Goal: Transaction & Acquisition: Purchase product/service

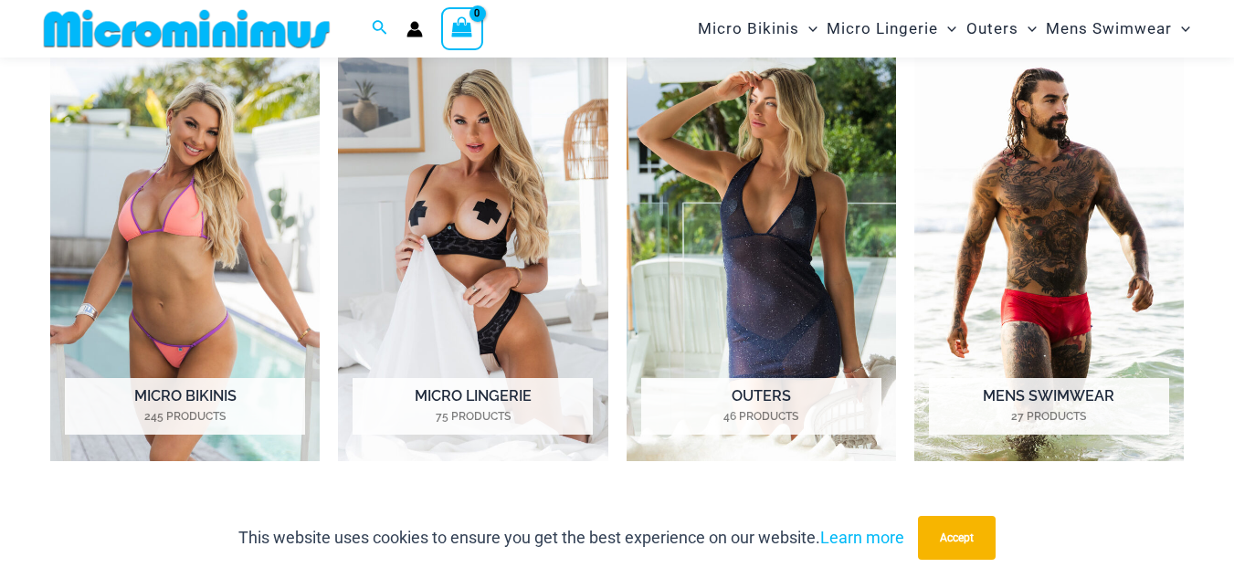
scroll to position [1287, 0]
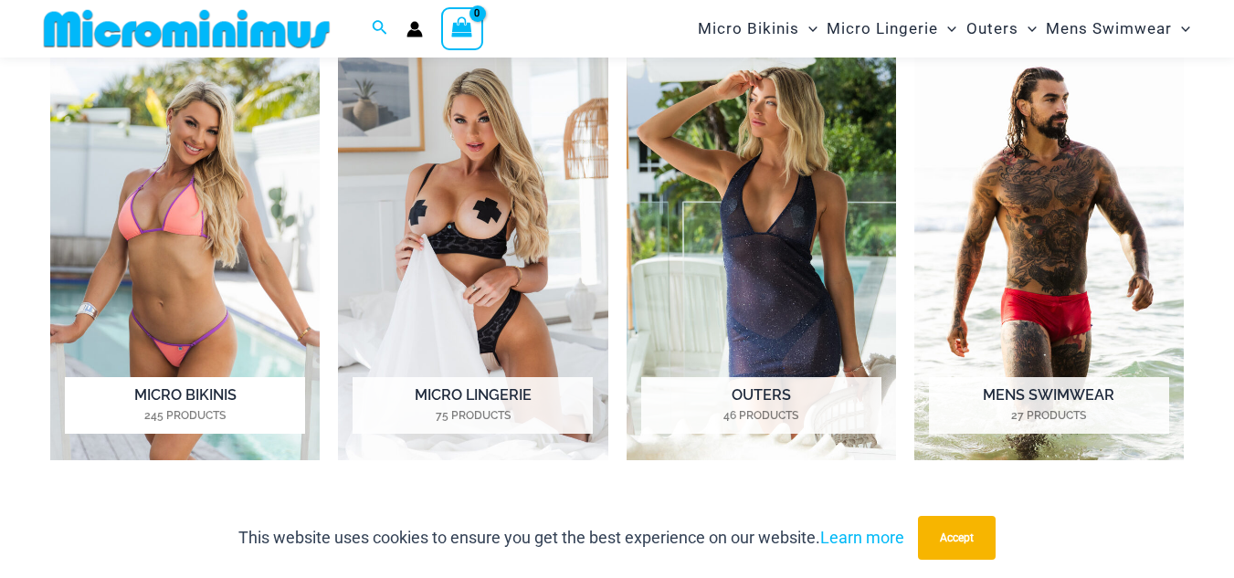
click at [139, 407] on mark "245 Products" at bounding box center [185, 415] width 240 height 16
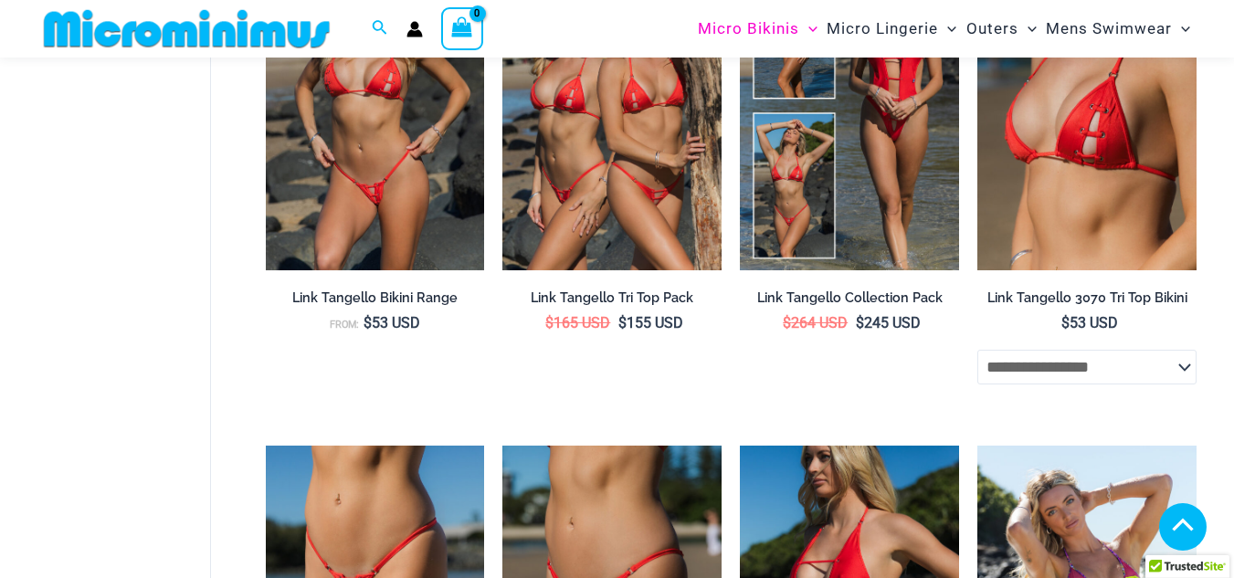
scroll to position [1987, 0]
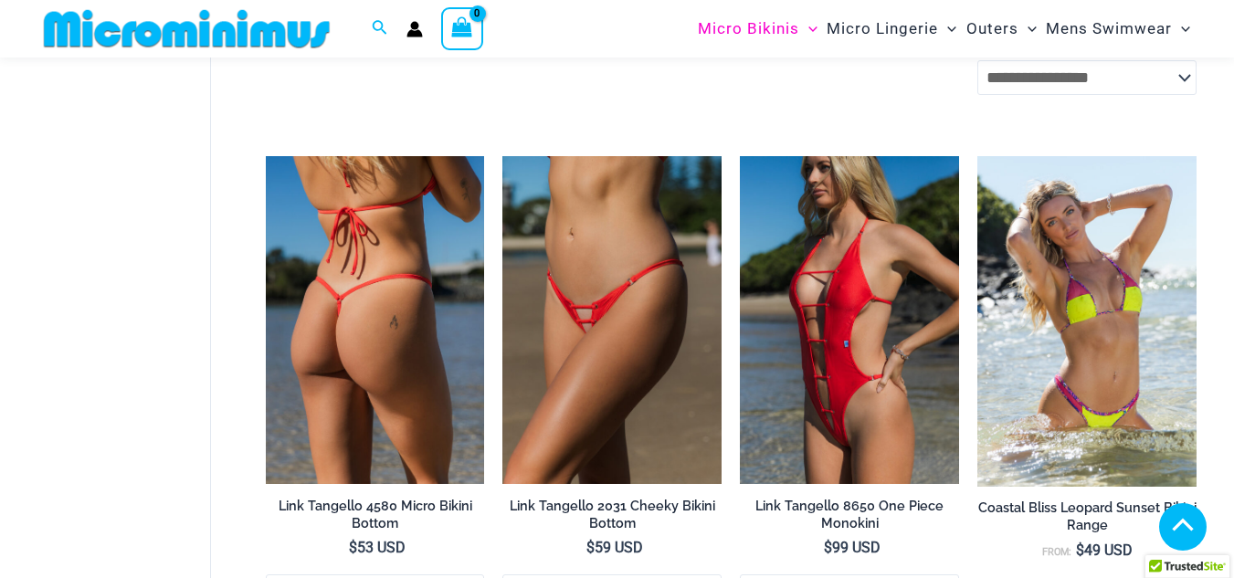
click at [332, 344] on img at bounding box center [375, 320] width 219 height 329
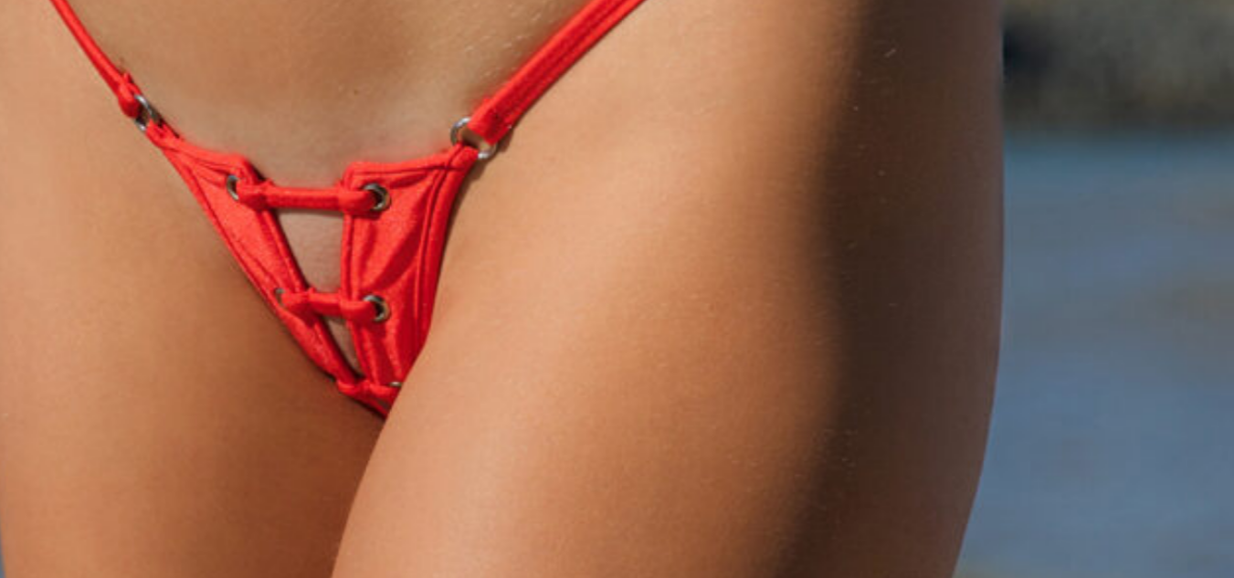
scroll to position [194, 0]
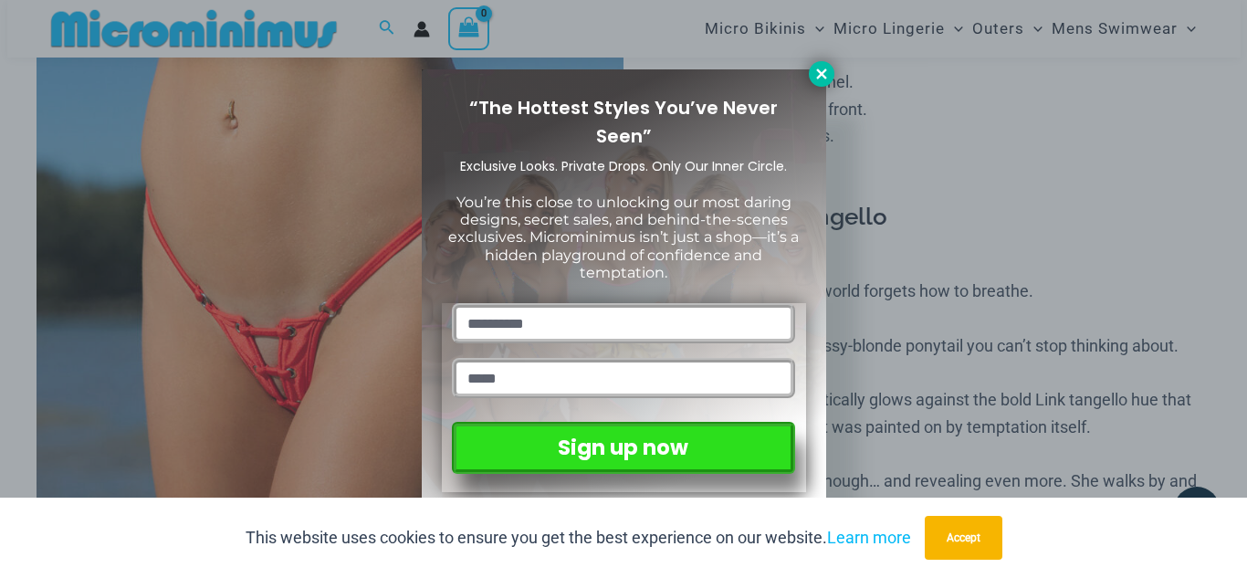
click at [821, 78] on icon at bounding box center [822, 74] width 16 height 16
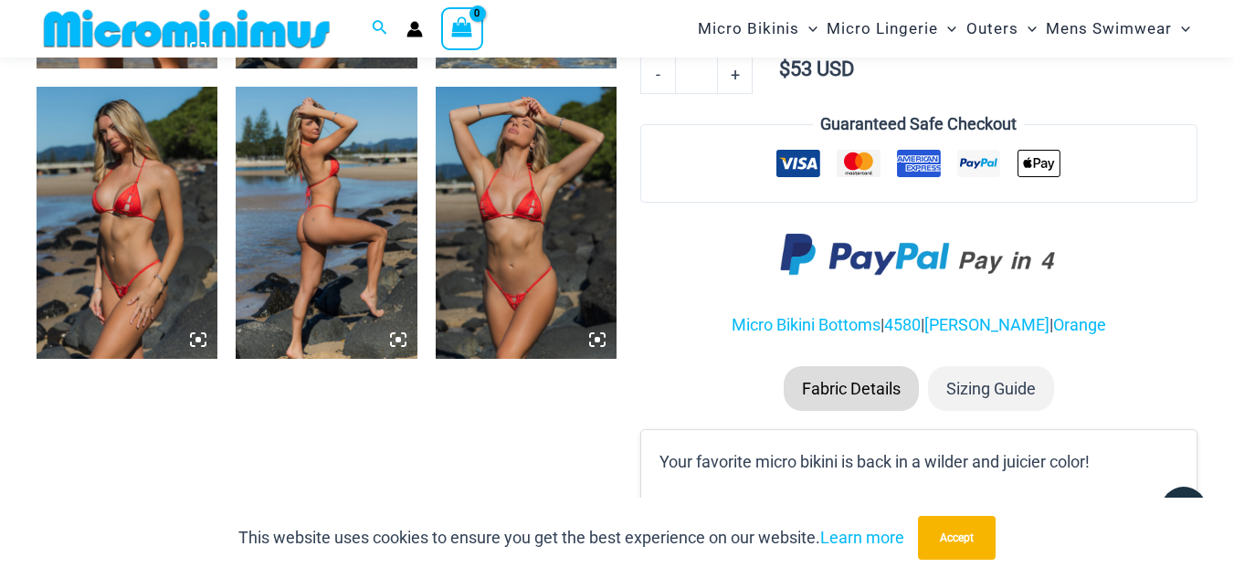
scroll to position [1261, 0]
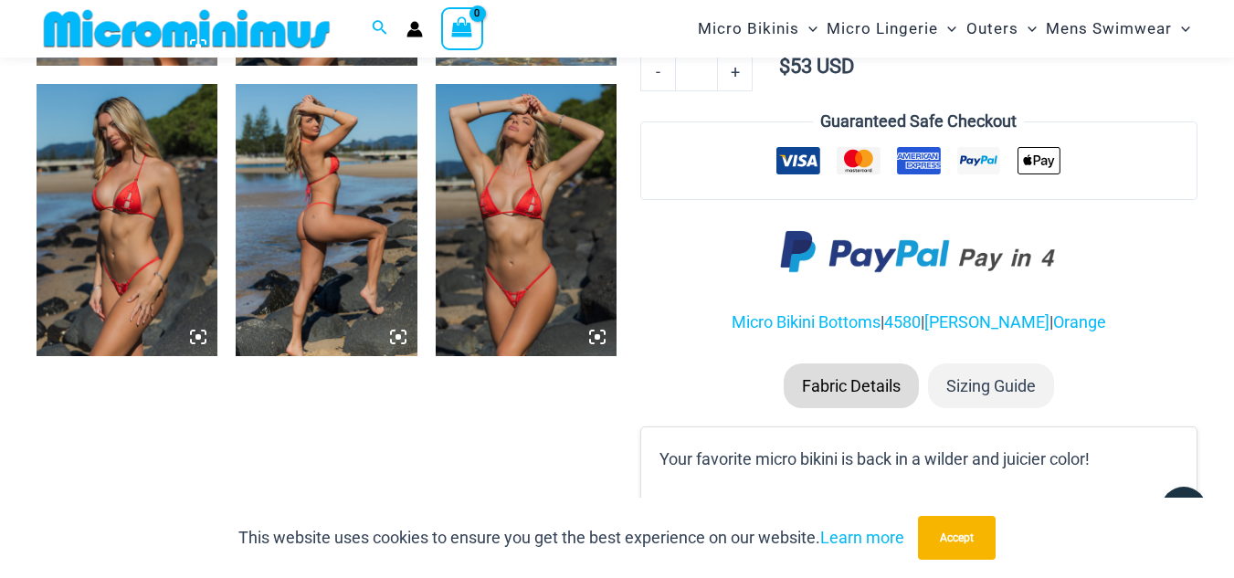
click at [535, 189] on img at bounding box center [526, 220] width 181 height 272
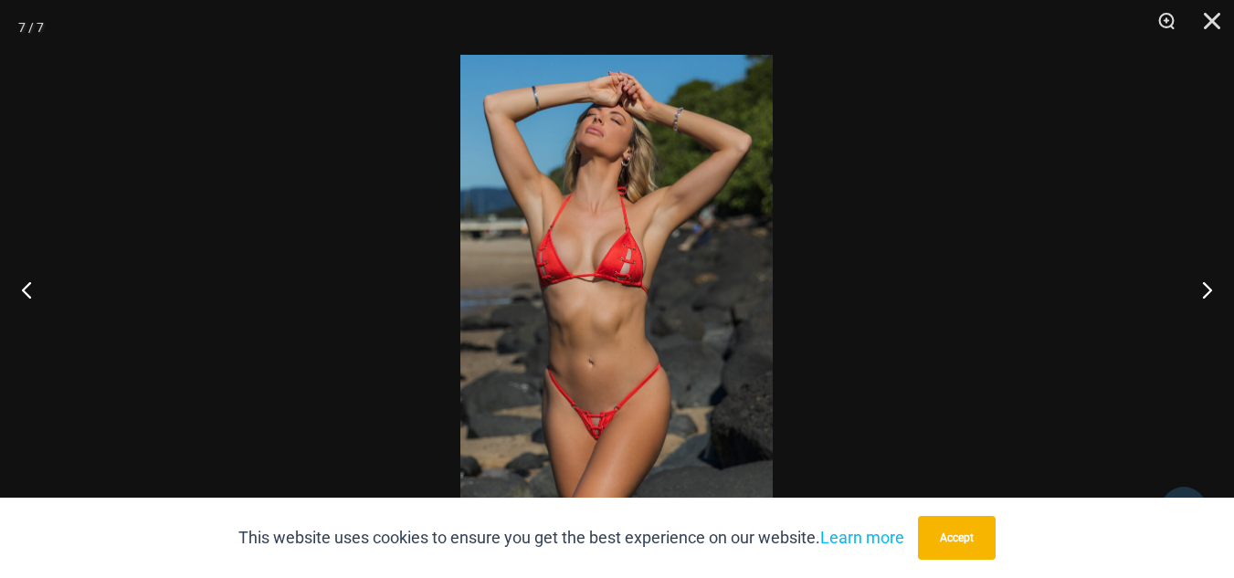
click at [188, 138] on div at bounding box center [617, 289] width 1234 height 578
click at [1092, 126] on div at bounding box center [617, 289] width 1234 height 578
click at [1214, 32] on button "Close" at bounding box center [1205, 27] width 46 height 55
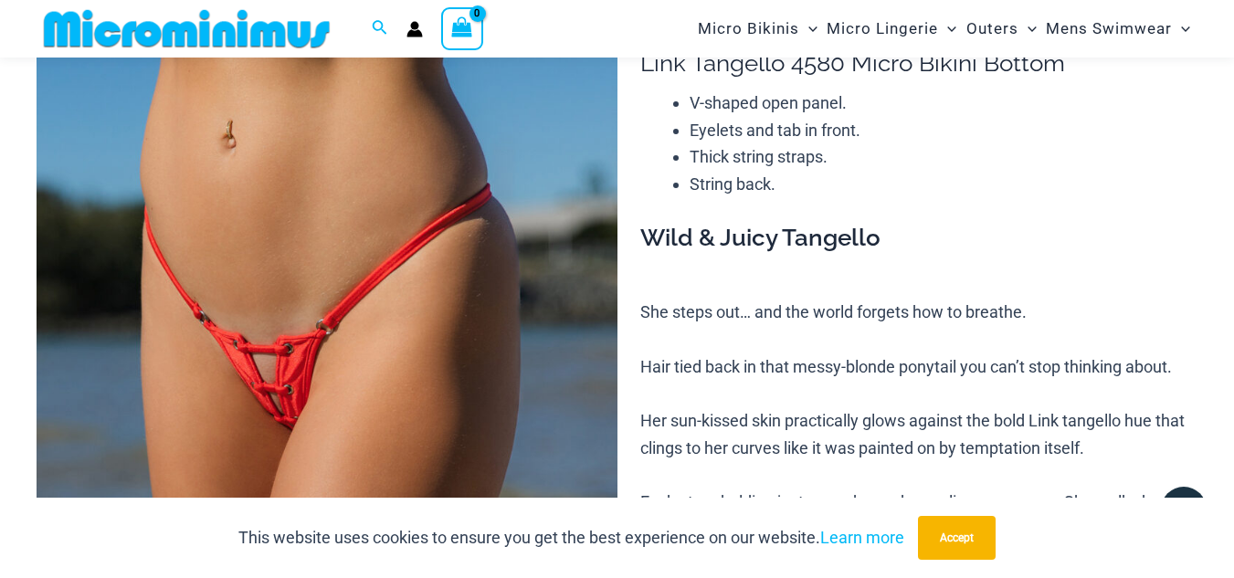
scroll to position [56, 0]
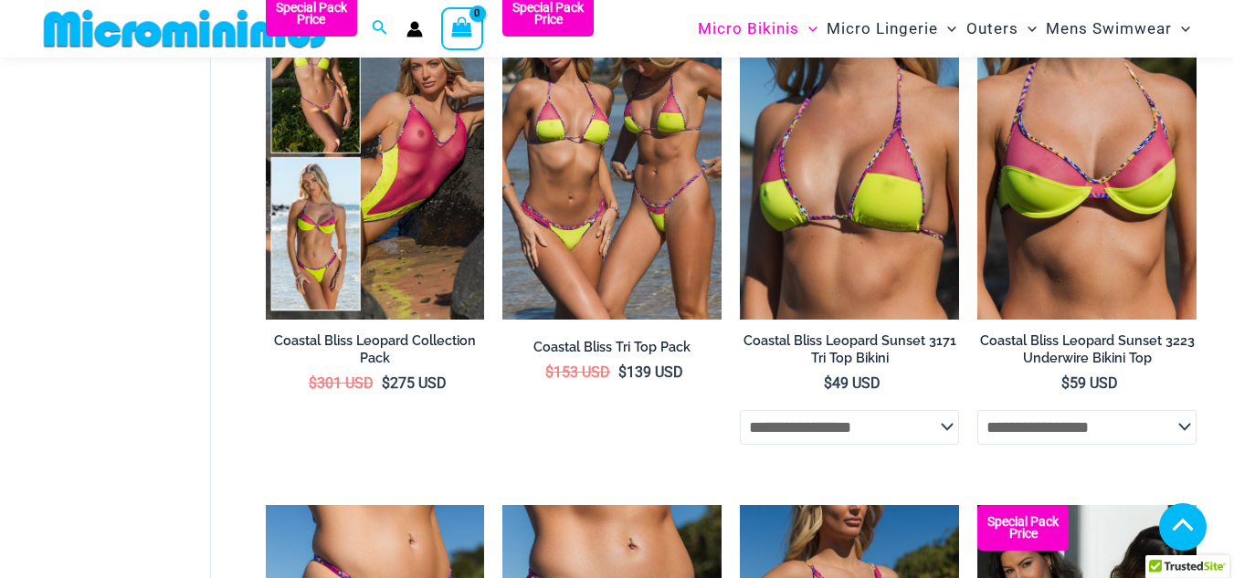
scroll to position [2561, 0]
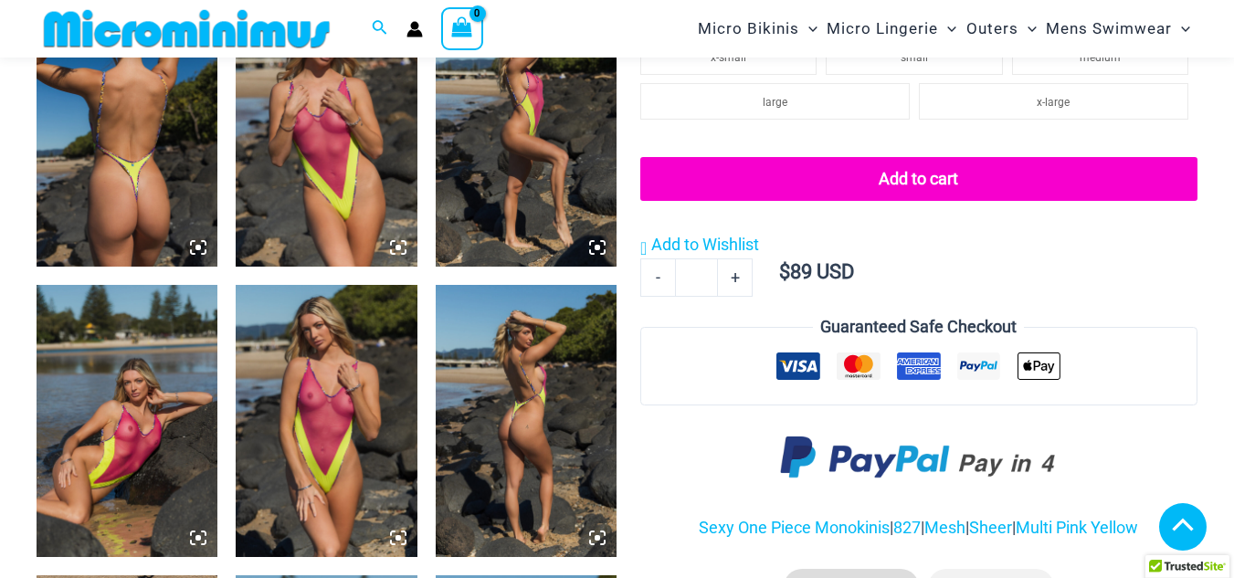
scroll to position [1474, 0]
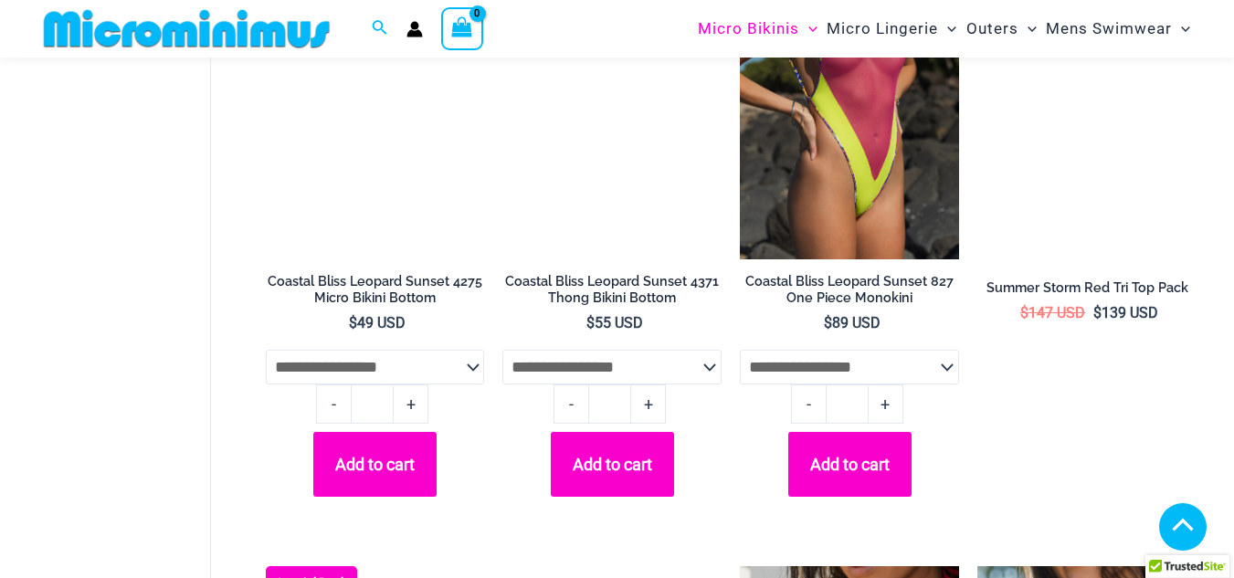
scroll to position [3684, 0]
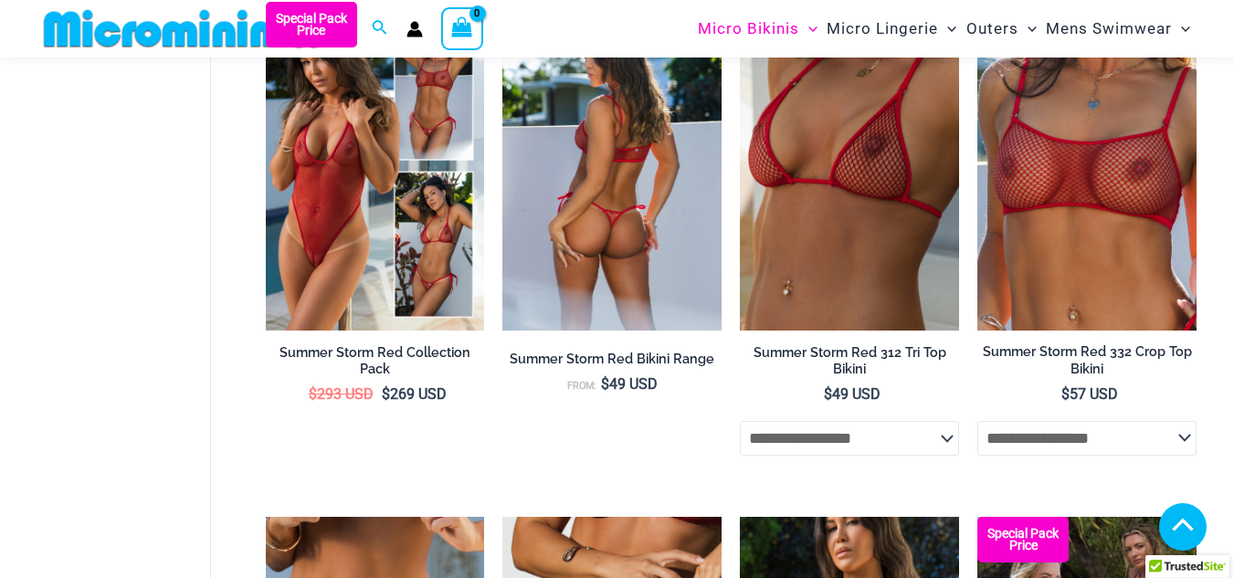
click at [604, 321] on img at bounding box center [611, 166] width 219 height 329
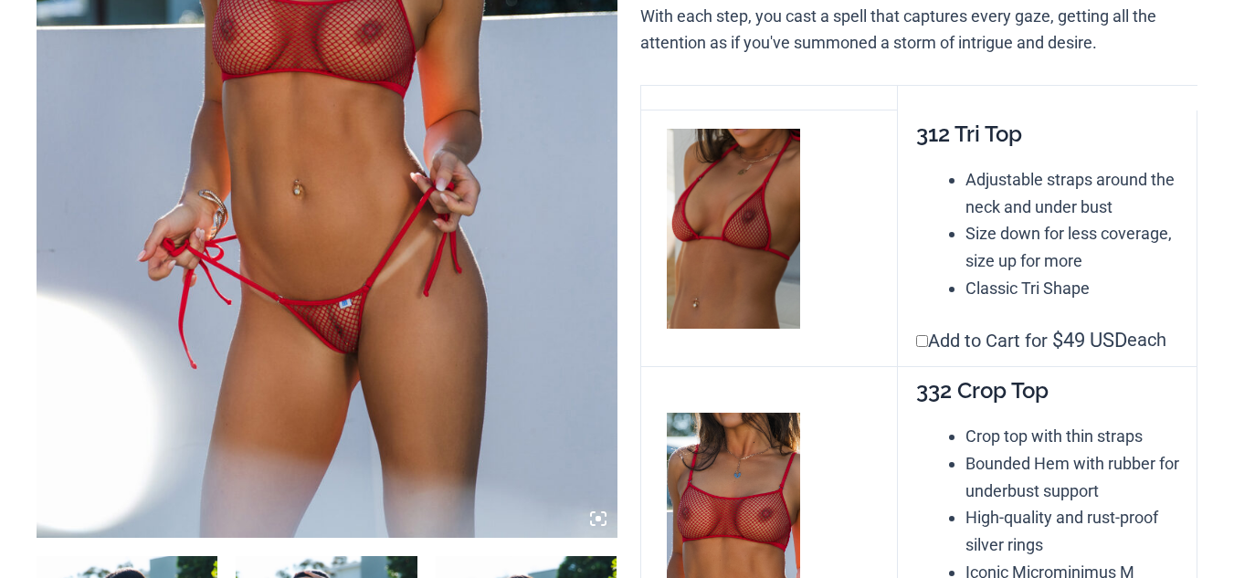
scroll to position [858, 0]
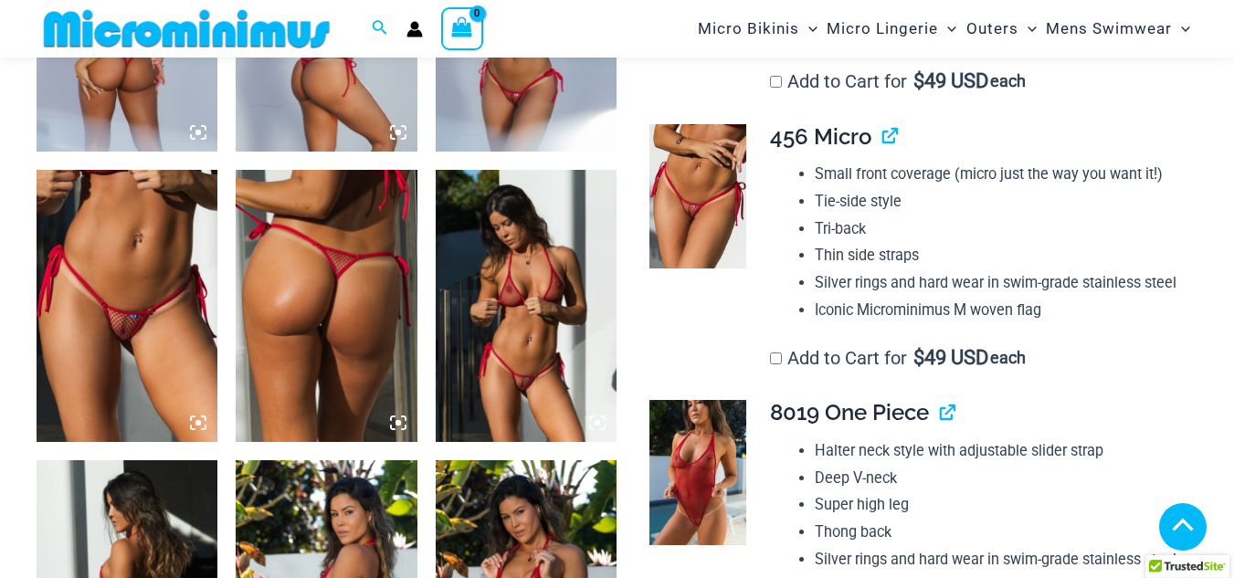
scroll to position [1175, 0]
click at [101, 257] on img at bounding box center [127, 306] width 181 height 272
click at [110, 194] on img at bounding box center [127, 306] width 181 height 272
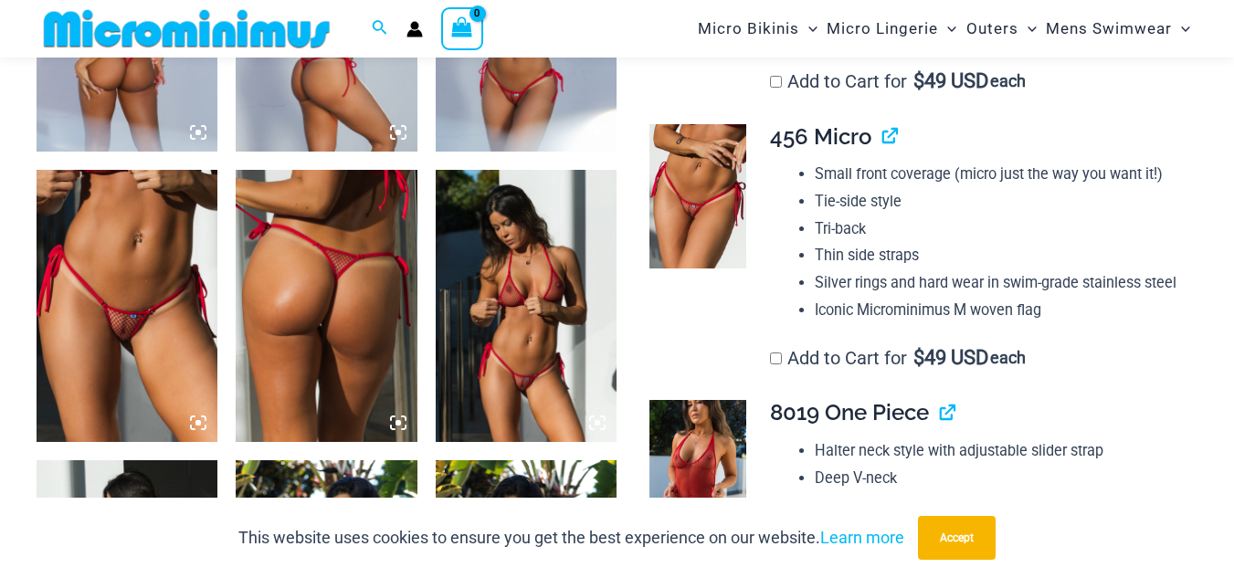
scroll to position [1301, 0]
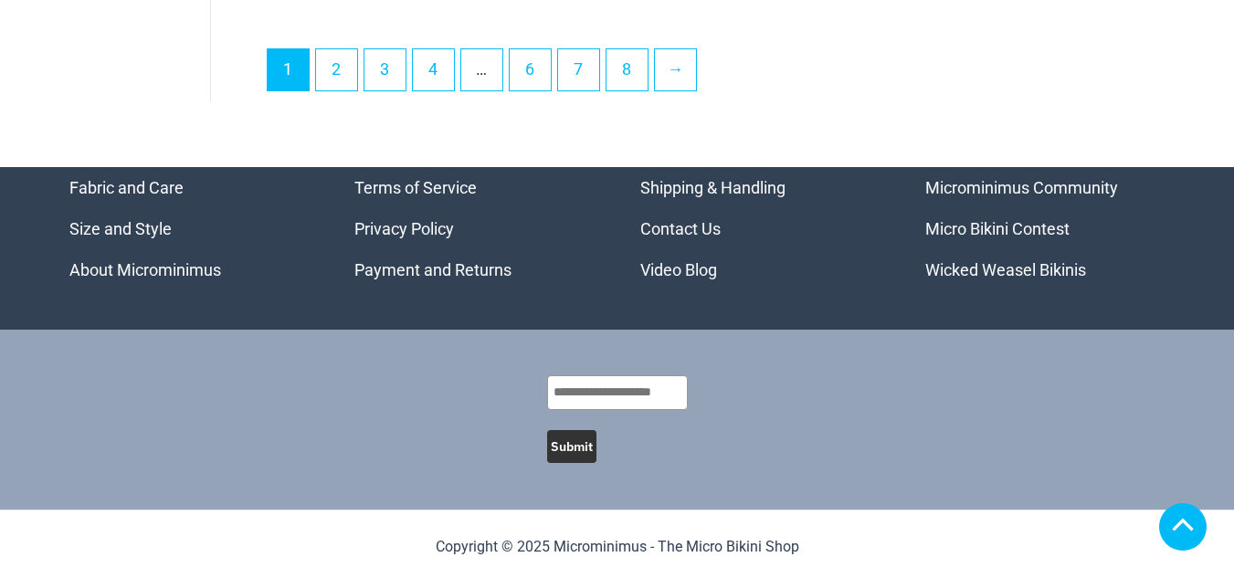
scroll to position [5124, 0]
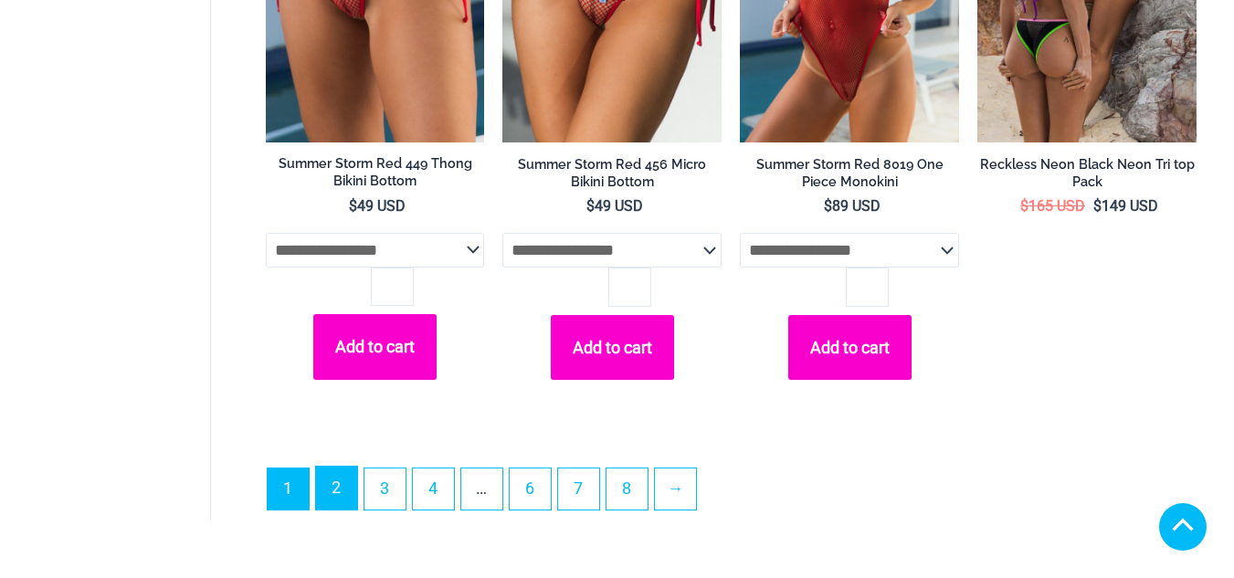
click at [335, 499] on link "2" at bounding box center [336, 488] width 41 height 43
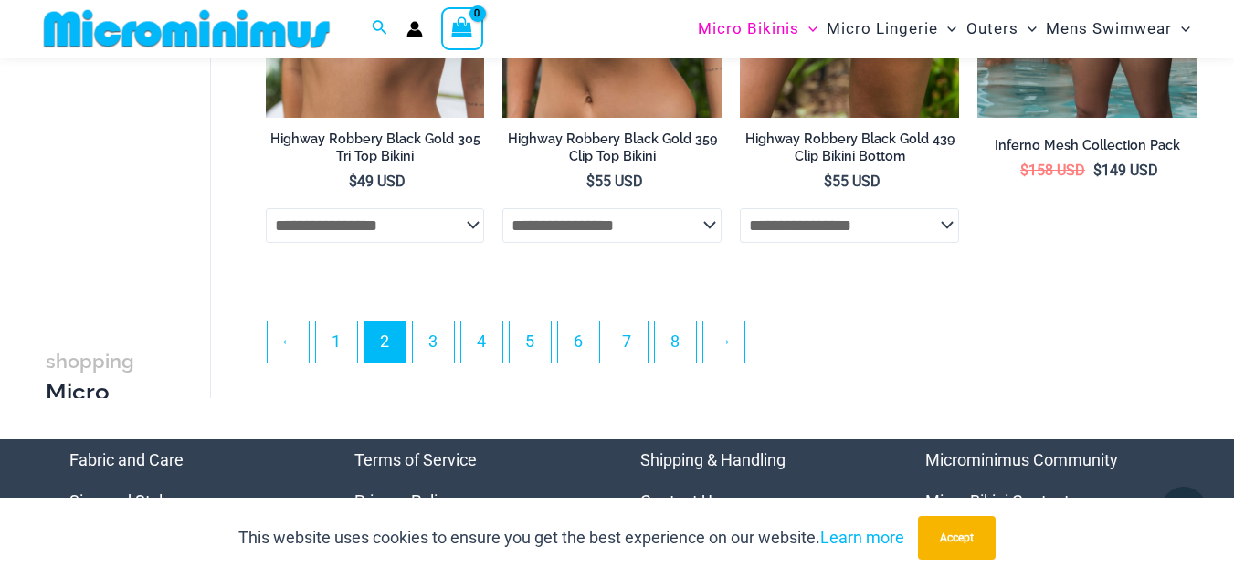
scroll to position [4018, 0]
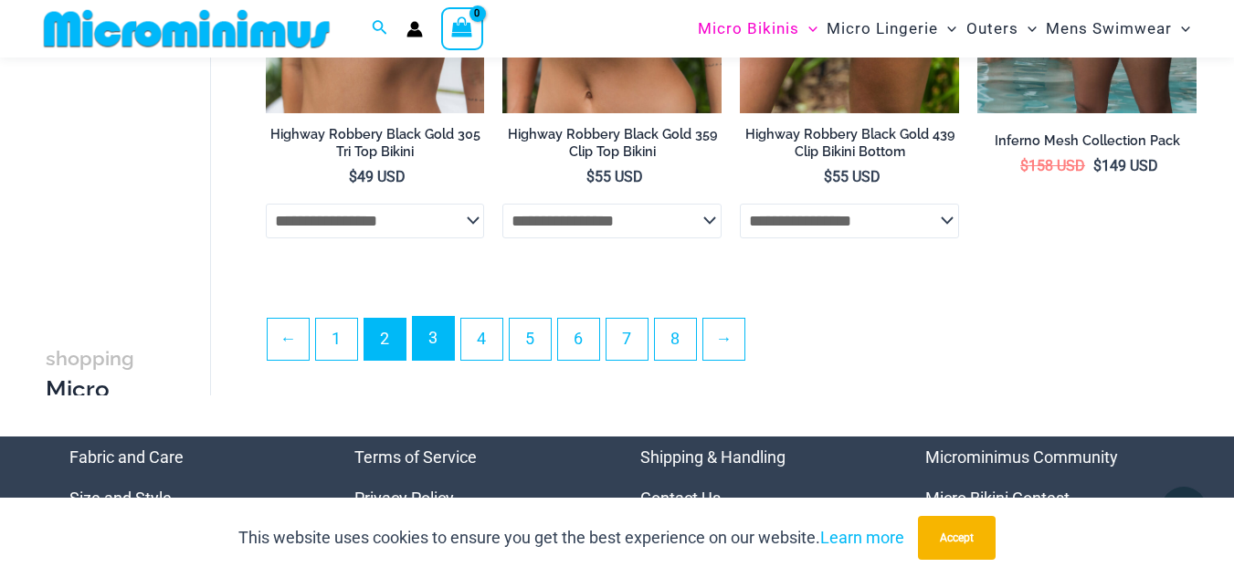
click at [426, 360] on link "3" at bounding box center [433, 338] width 41 height 43
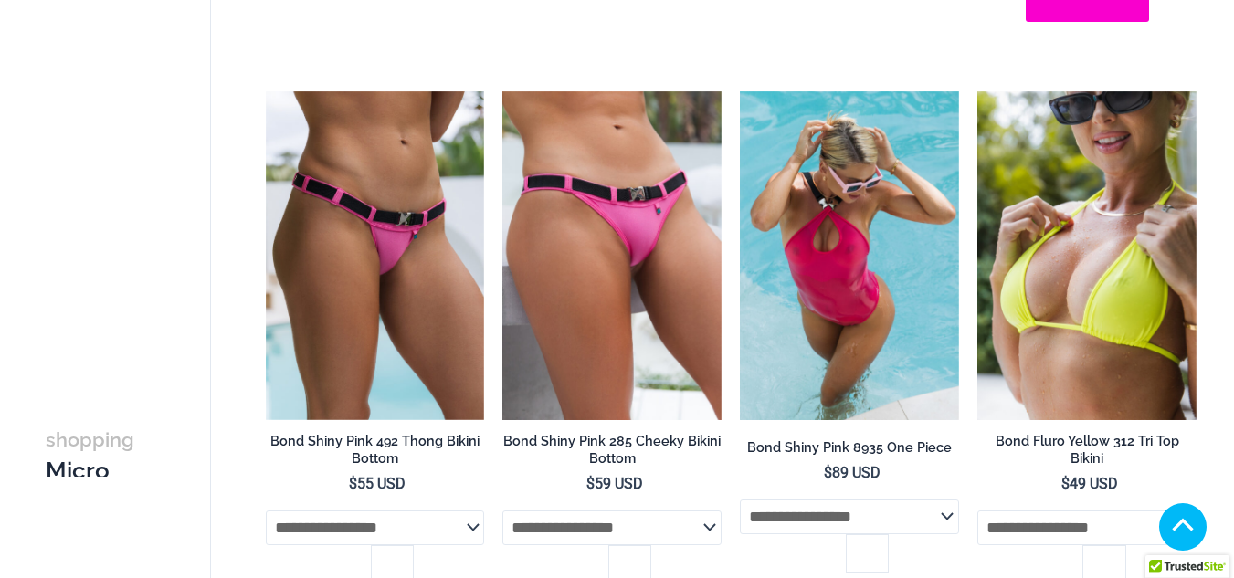
scroll to position [2017, 0]
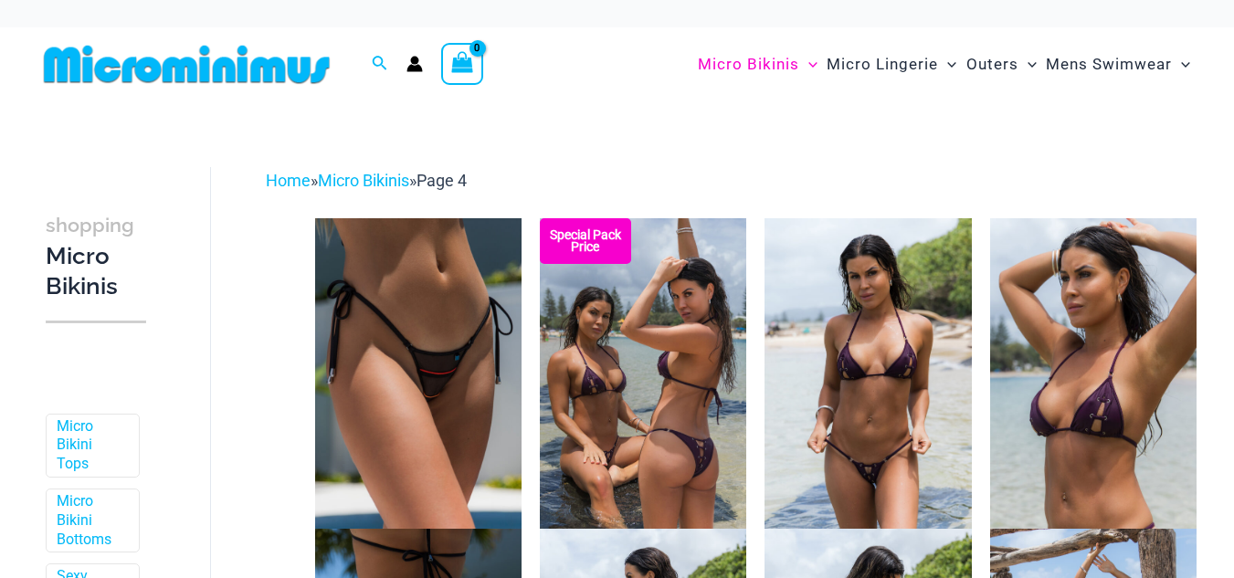
scroll to position [254, 0]
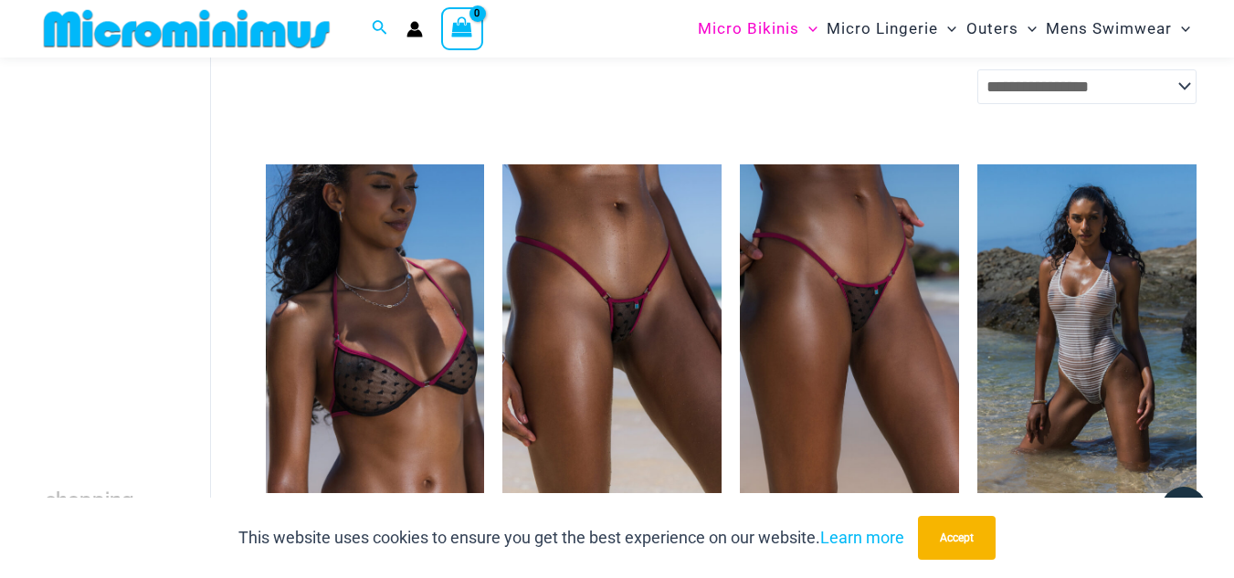
scroll to position [2118, 0]
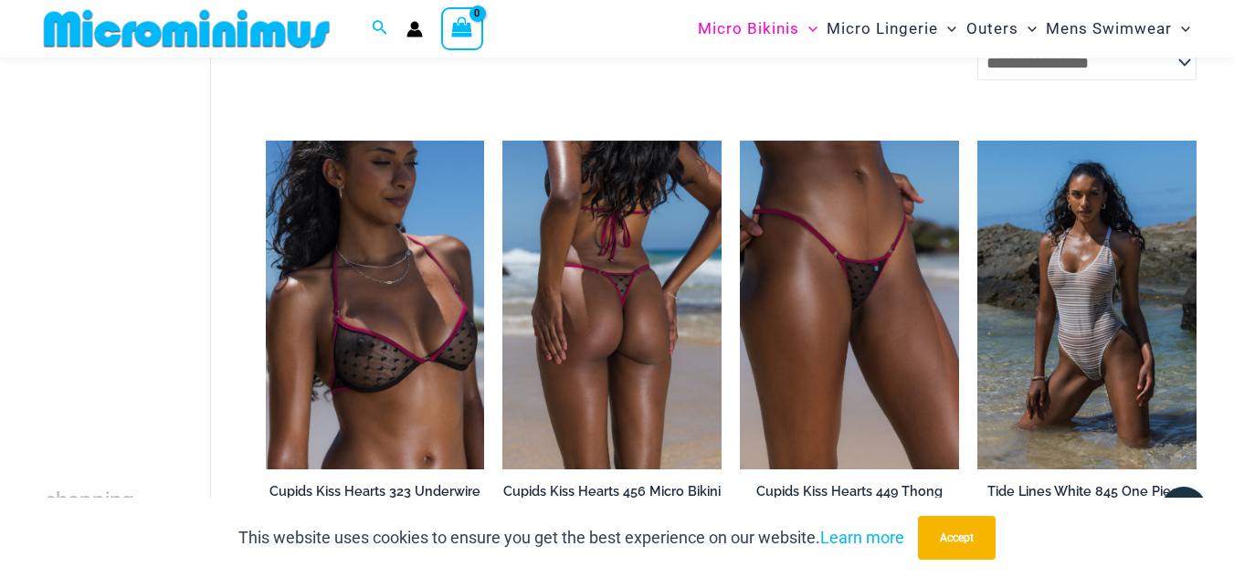
click at [604, 372] on img at bounding box center [611, 305] width 219 height 329
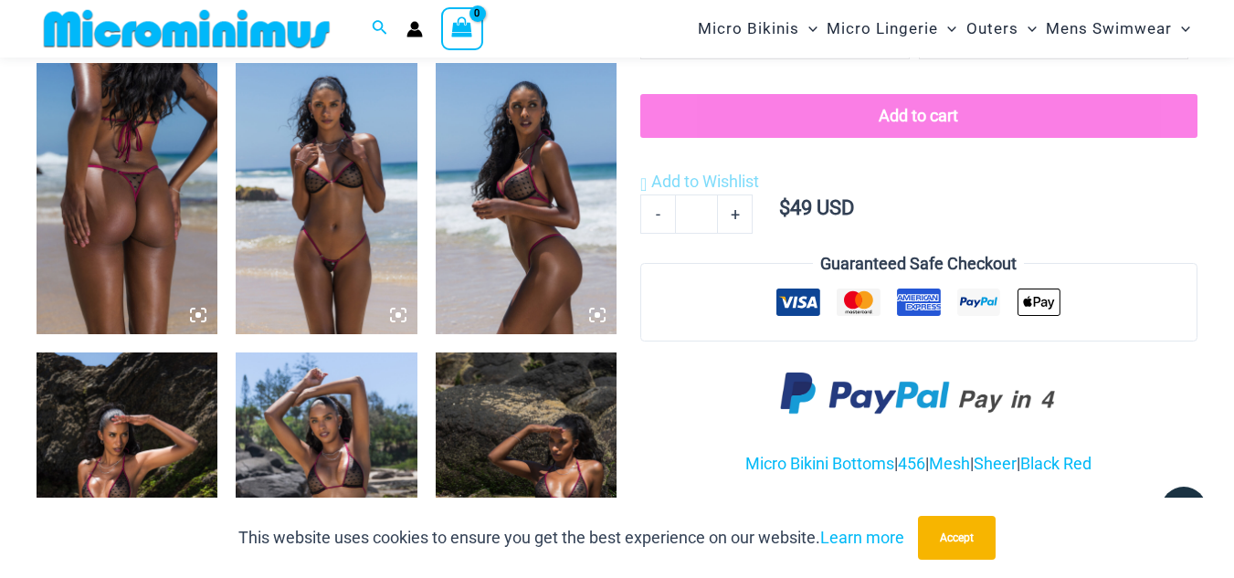
scroll to position [993, 0]
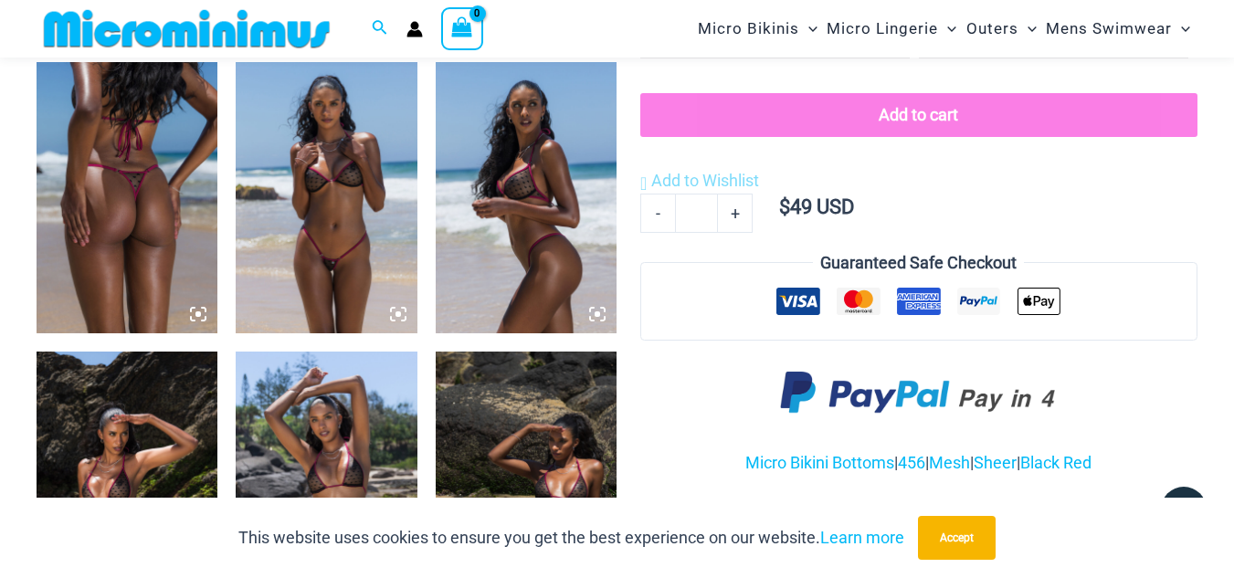
click at [331, 236] on img at bounding box center [326, 198] width 181 height 272
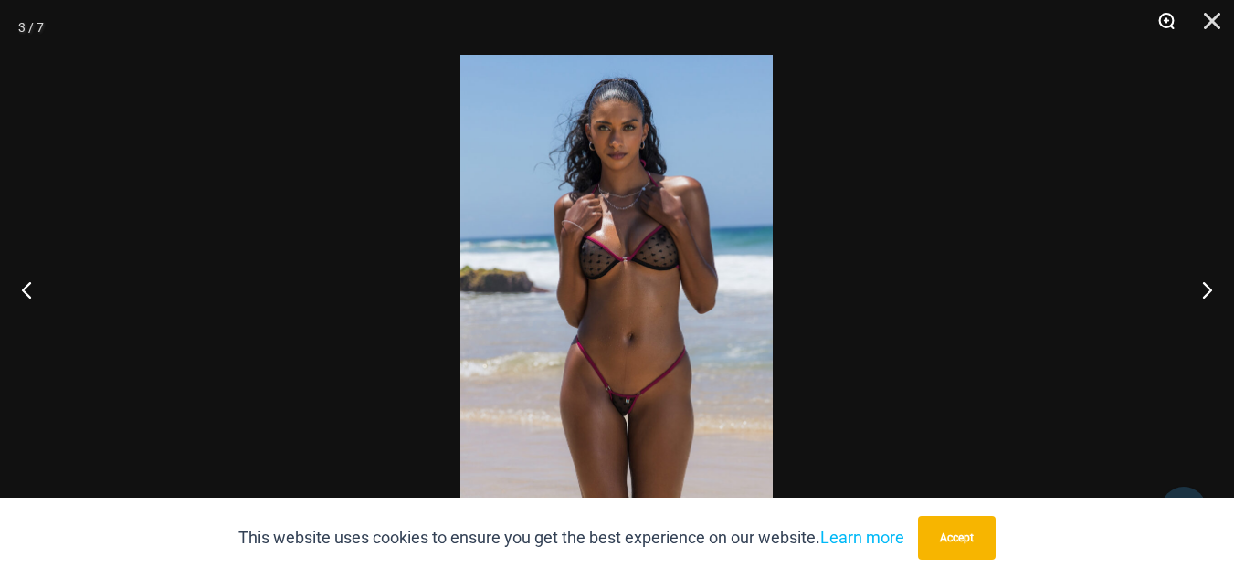
click at [1171, 19] on button "Zoom" at bounding box center [1160, 27] width 46 height 55
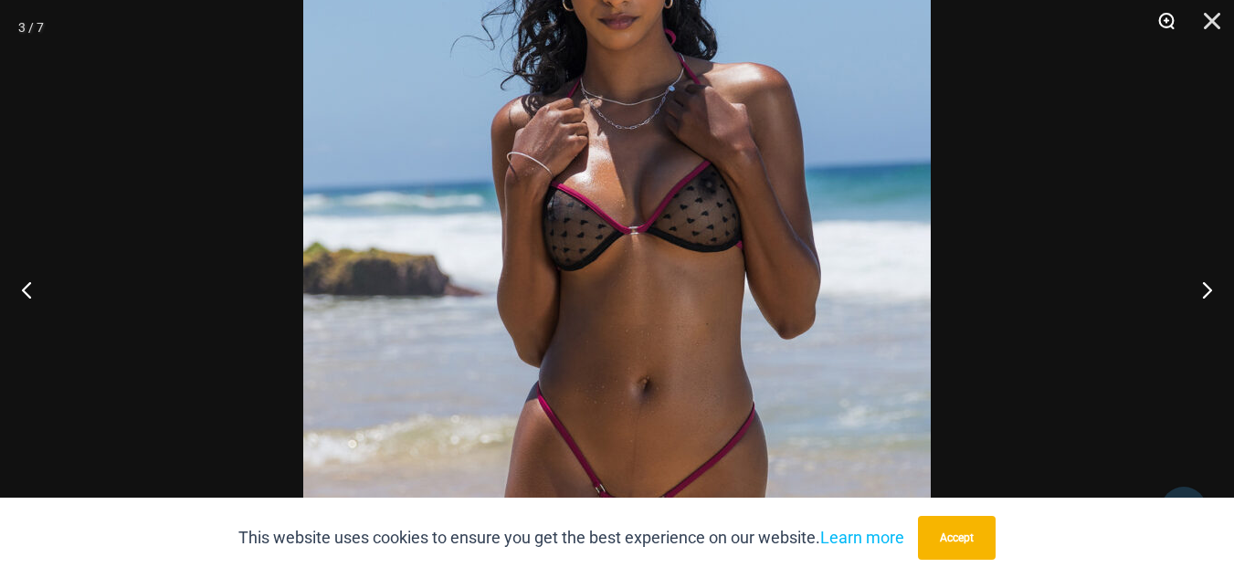
click at [1171, 21] on button "Zoom" at bounding box center [1160, 27] width 46 height 55
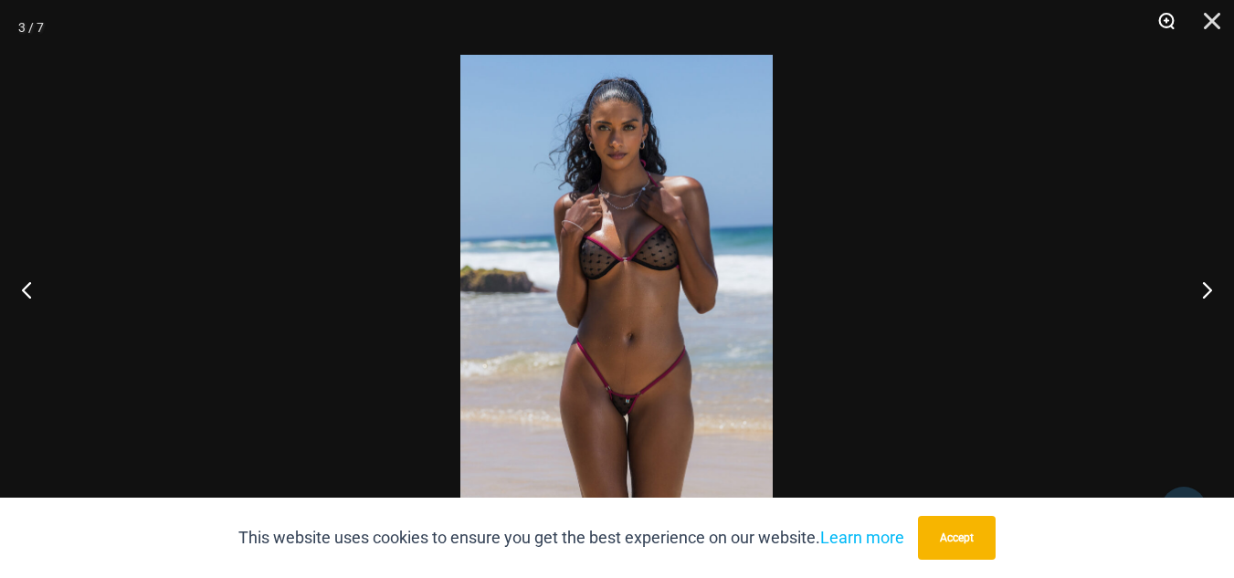
click at [1173, 24] on button "Zoom" at bounding box center [1160, 27] width 46 height 55
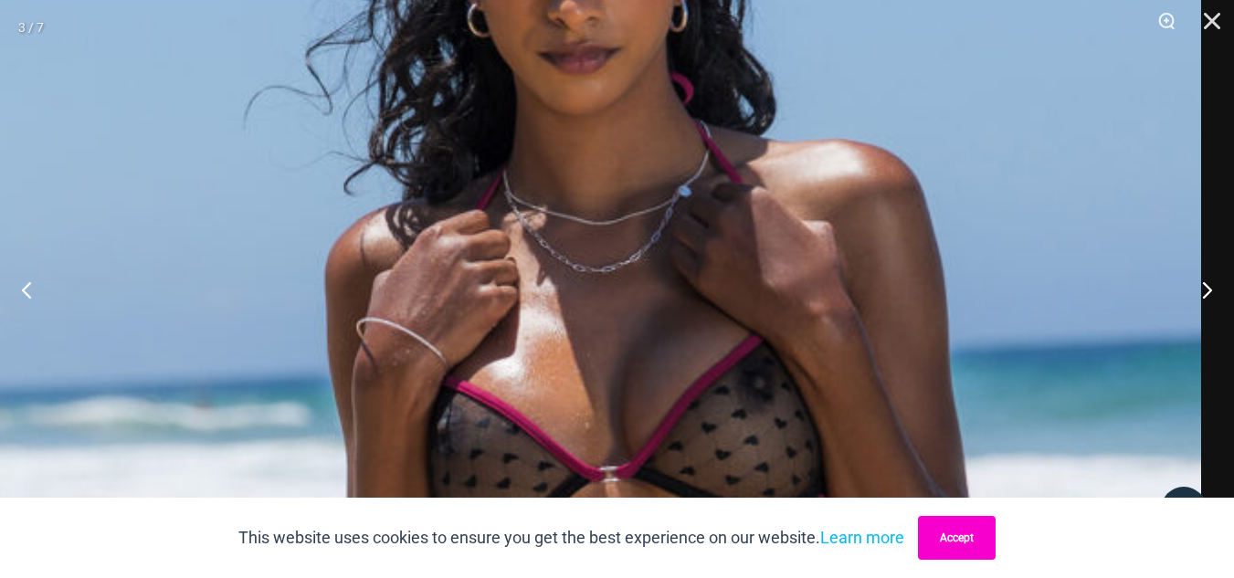
click at [968, 556] on button "Accept" at bounding box center [957, 538] width 78 height 44
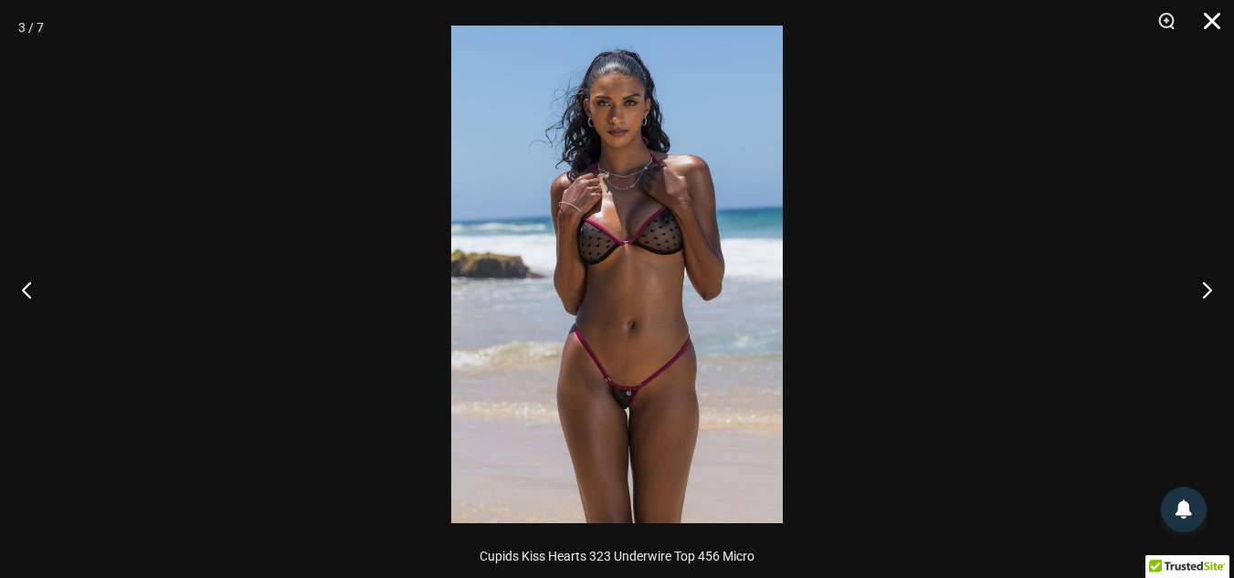
click at [1223, 13] on button "Close" at bounding box center [1205, 27] width 46 height 55
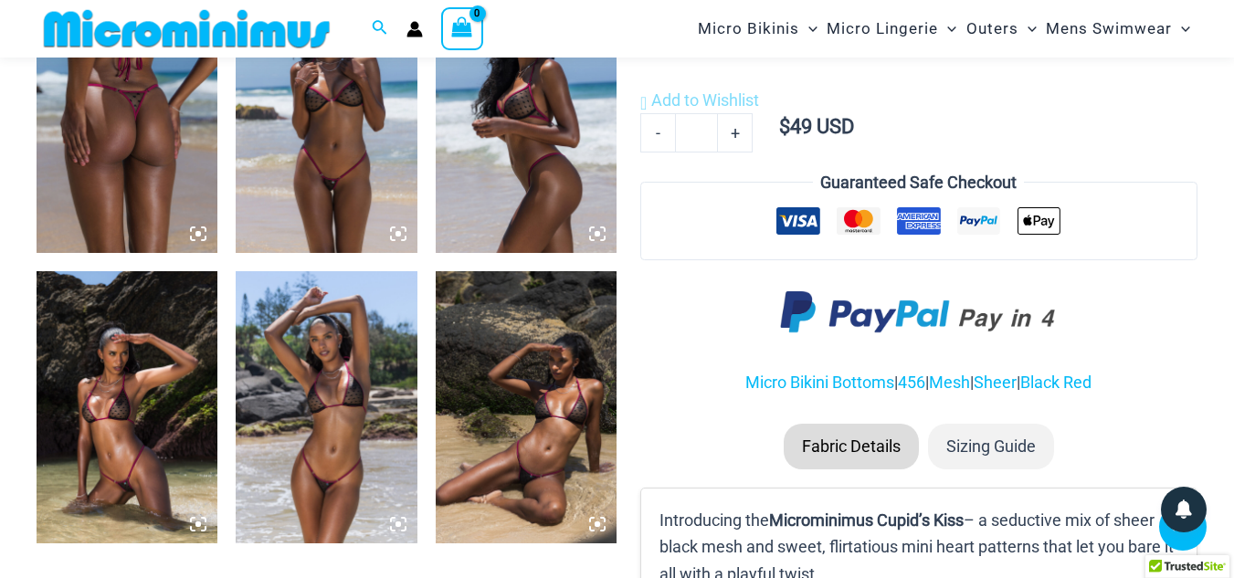
scroll to position [1102, 0]
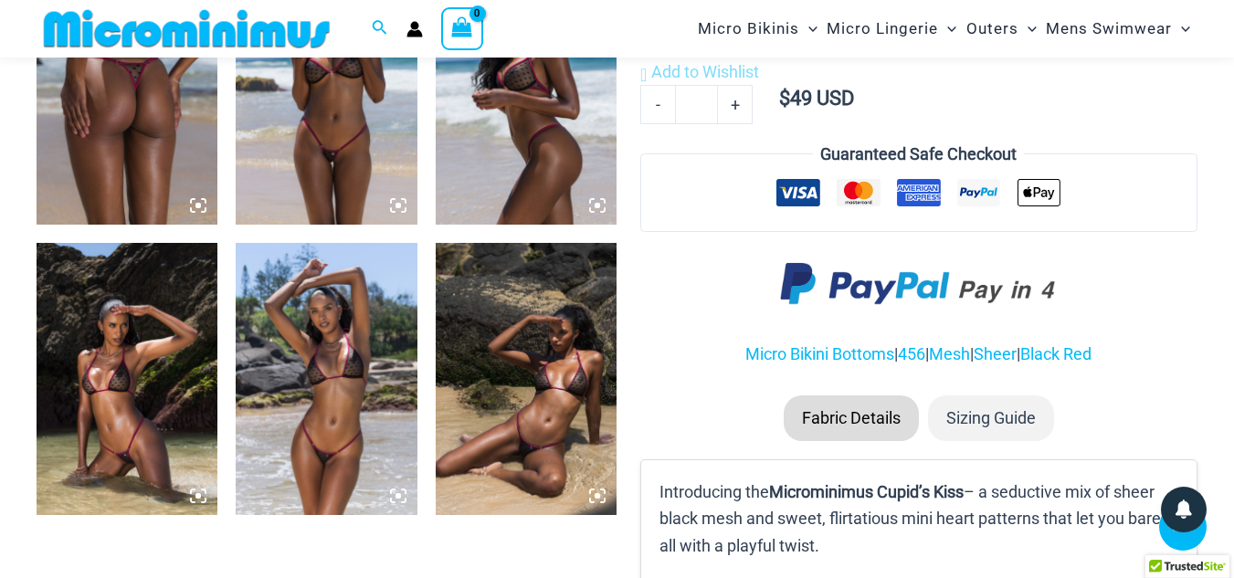
click at [313, 393] on img at bounding box center [326, 379] width 181 height 272
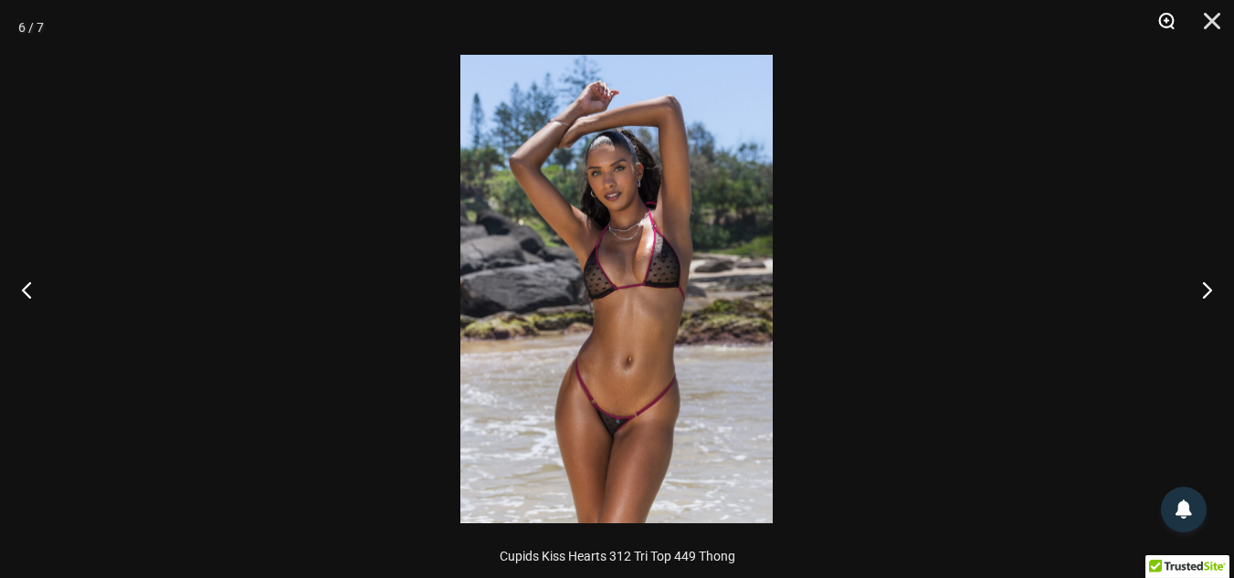
click at [1142, 20] on button "Zoom" at bounding box center [1160, 27] width 46 height 55
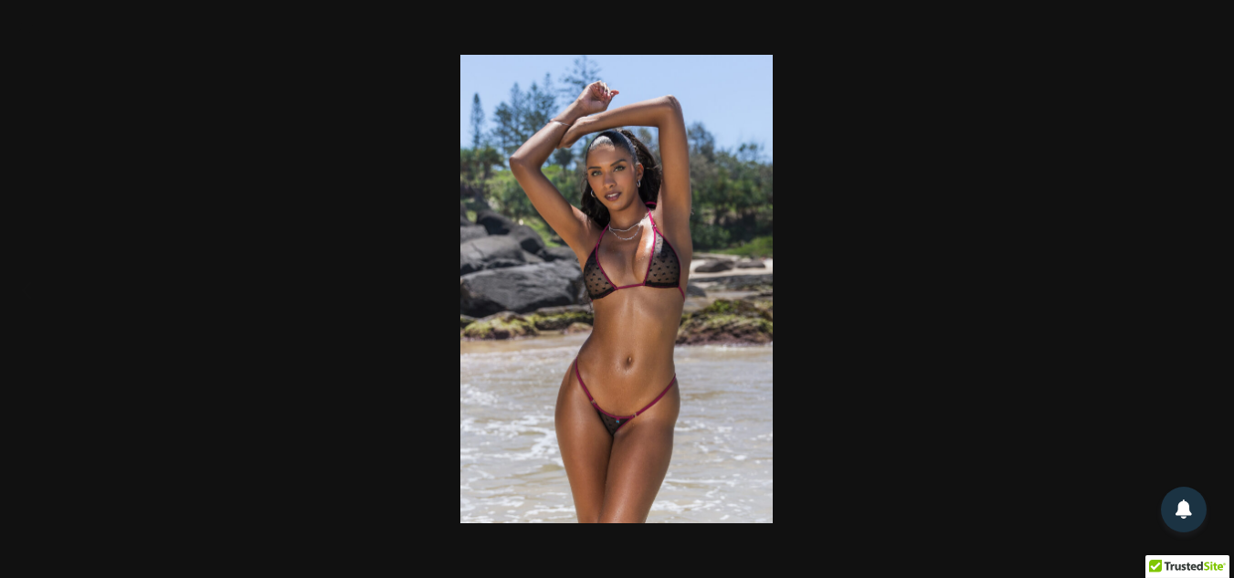
click at [195, 198] on div at bounding box center [617, 289] width 1234 height 578
click at [47, 68] on div at bounding box center [617, 289] width 1234 height 578
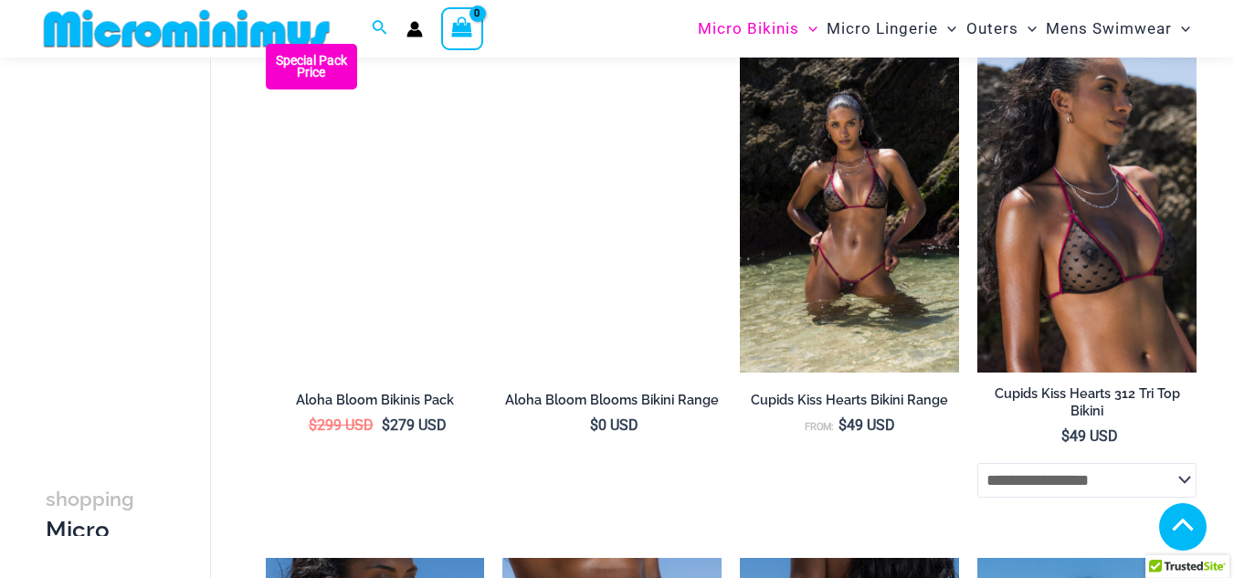
scroll to position [2153, 0]
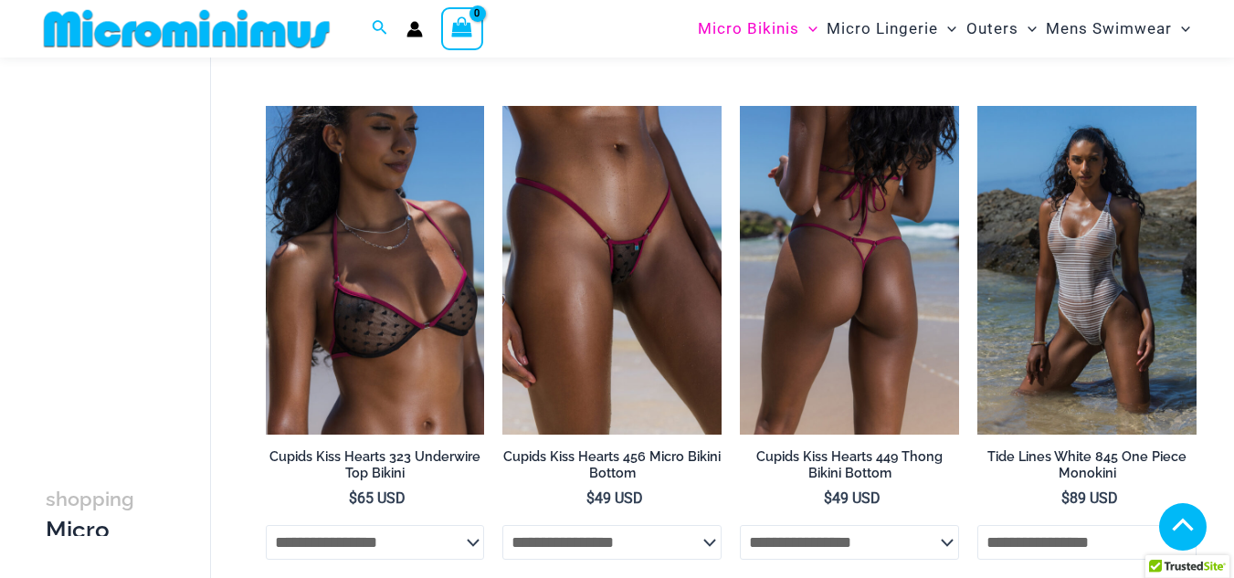
click at [867, 375] on img at bounding box center [849, 270] width 219 height 329
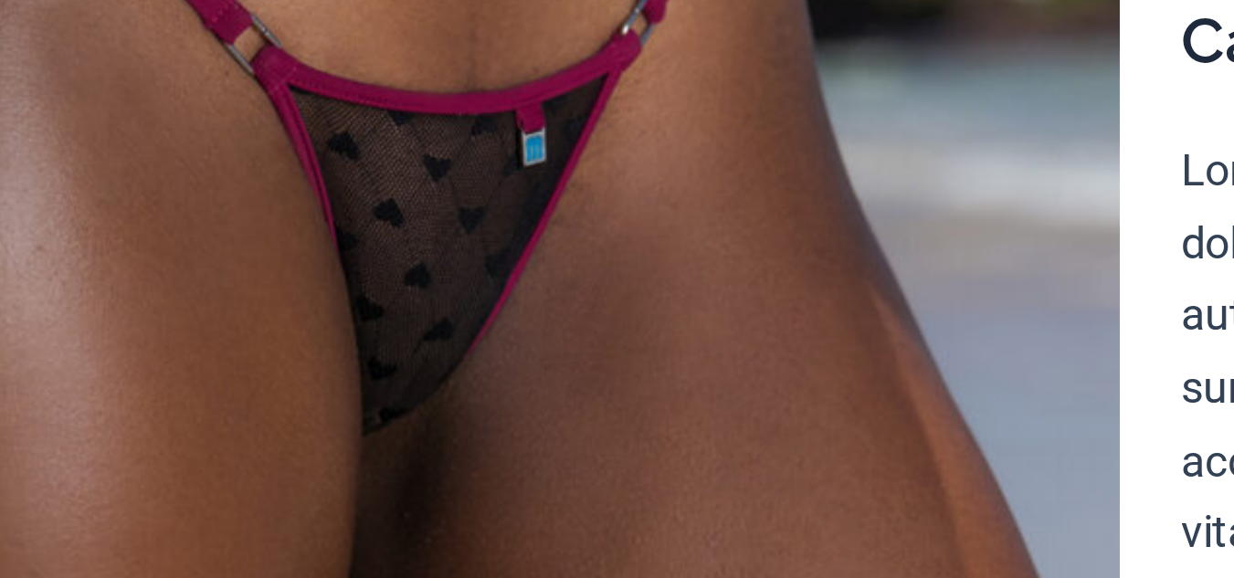
scroll to position [198, 0]
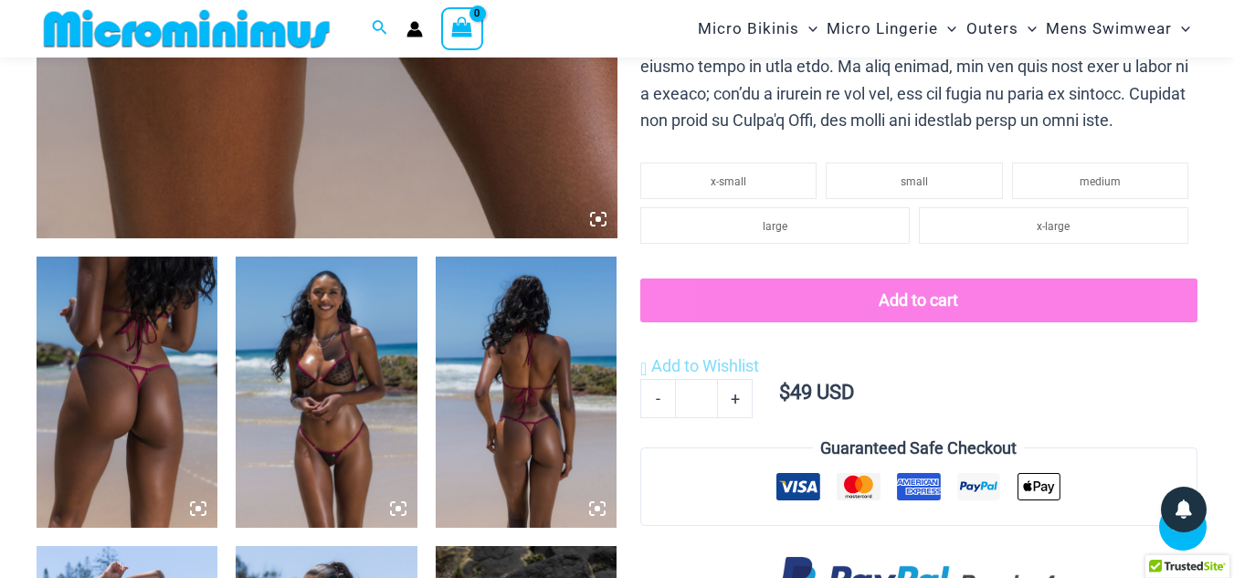
click at [300, 351] on img at bounding box center [326, 393] width 181 height 272
click at [351, 356] on img at bounding box center [326, 393] width 181 height 272
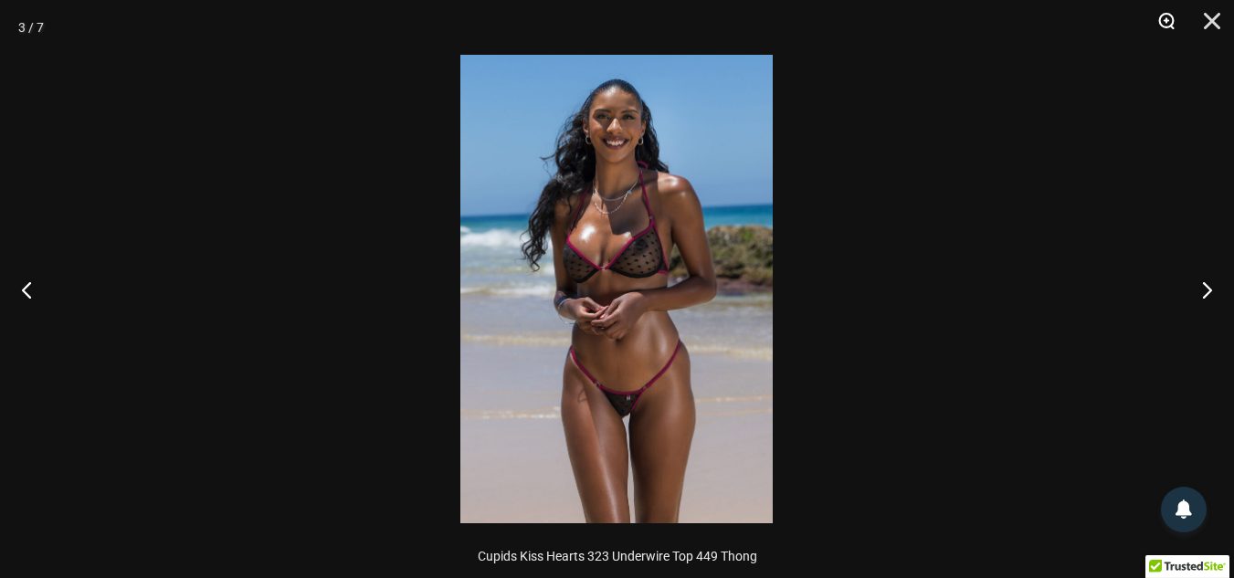
click at [1172, 13] on button "Zoom" at bounding box center [1160, 27] width 46 height 55
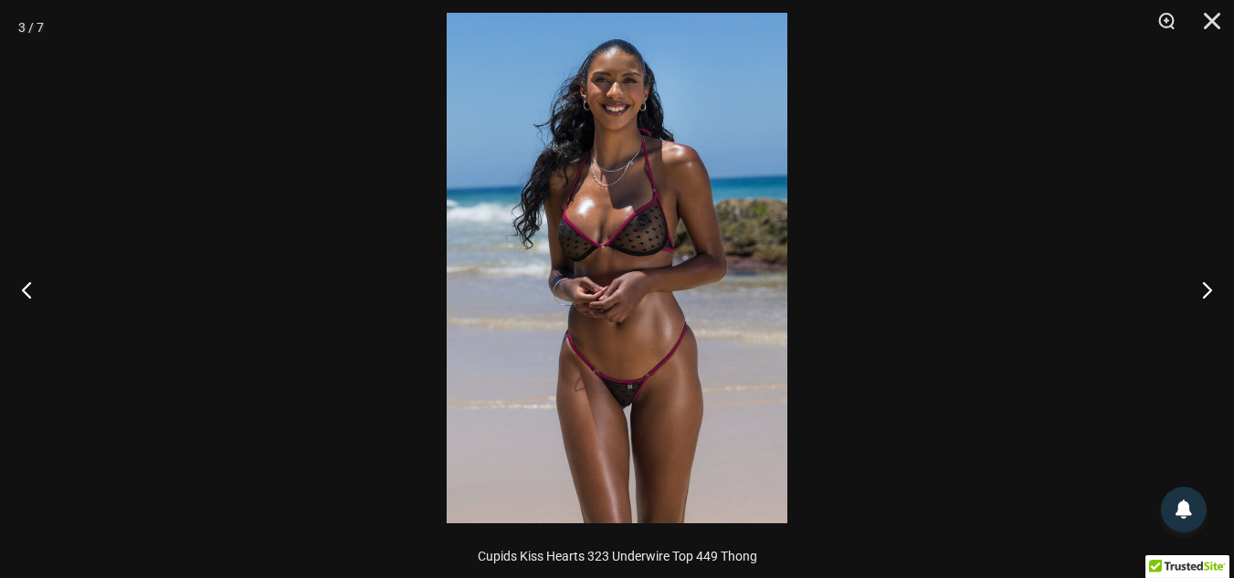
click at [268, 221] on div at bounding box center [617, 289] width 1234 height 578
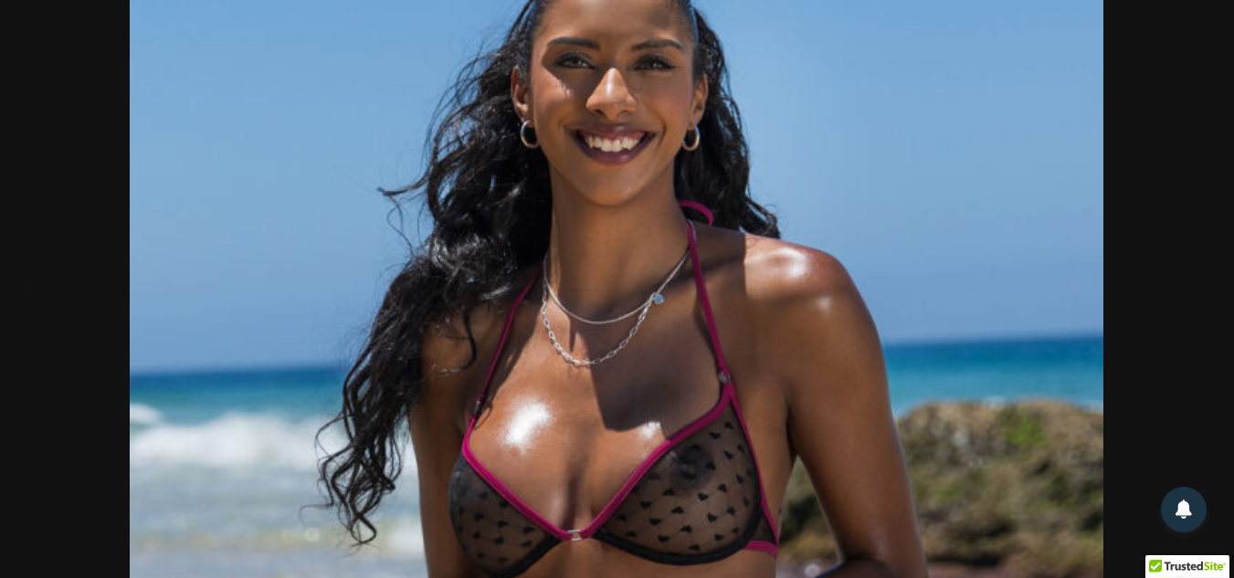
click at [63, 215] on div at bounding box center [617, 289] width 1234 height 578
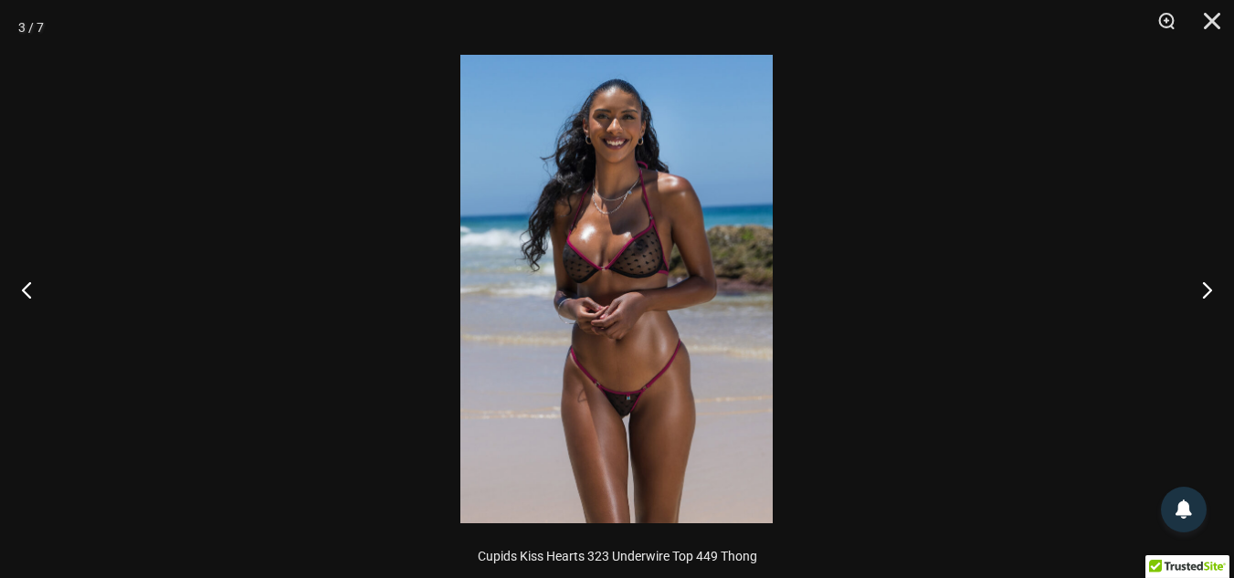
click at [108, 178] on div at bounding box center [617, 289] width 1234 height 578
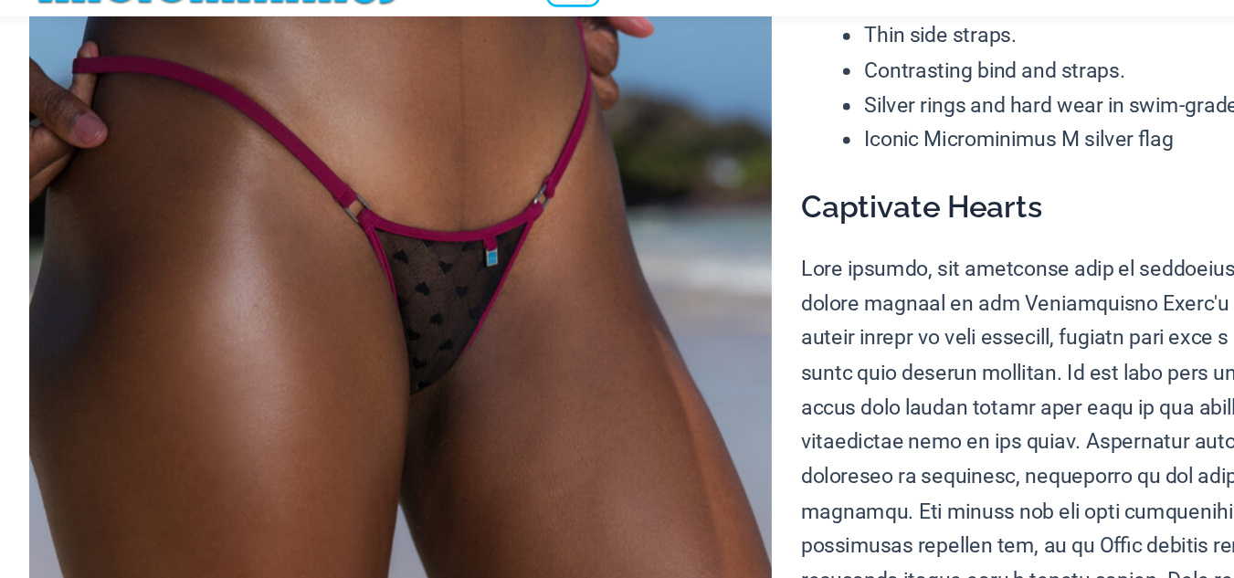
scroll to position [254, 0]
